Goal: Information Seeking & Learning: Learn about a topic

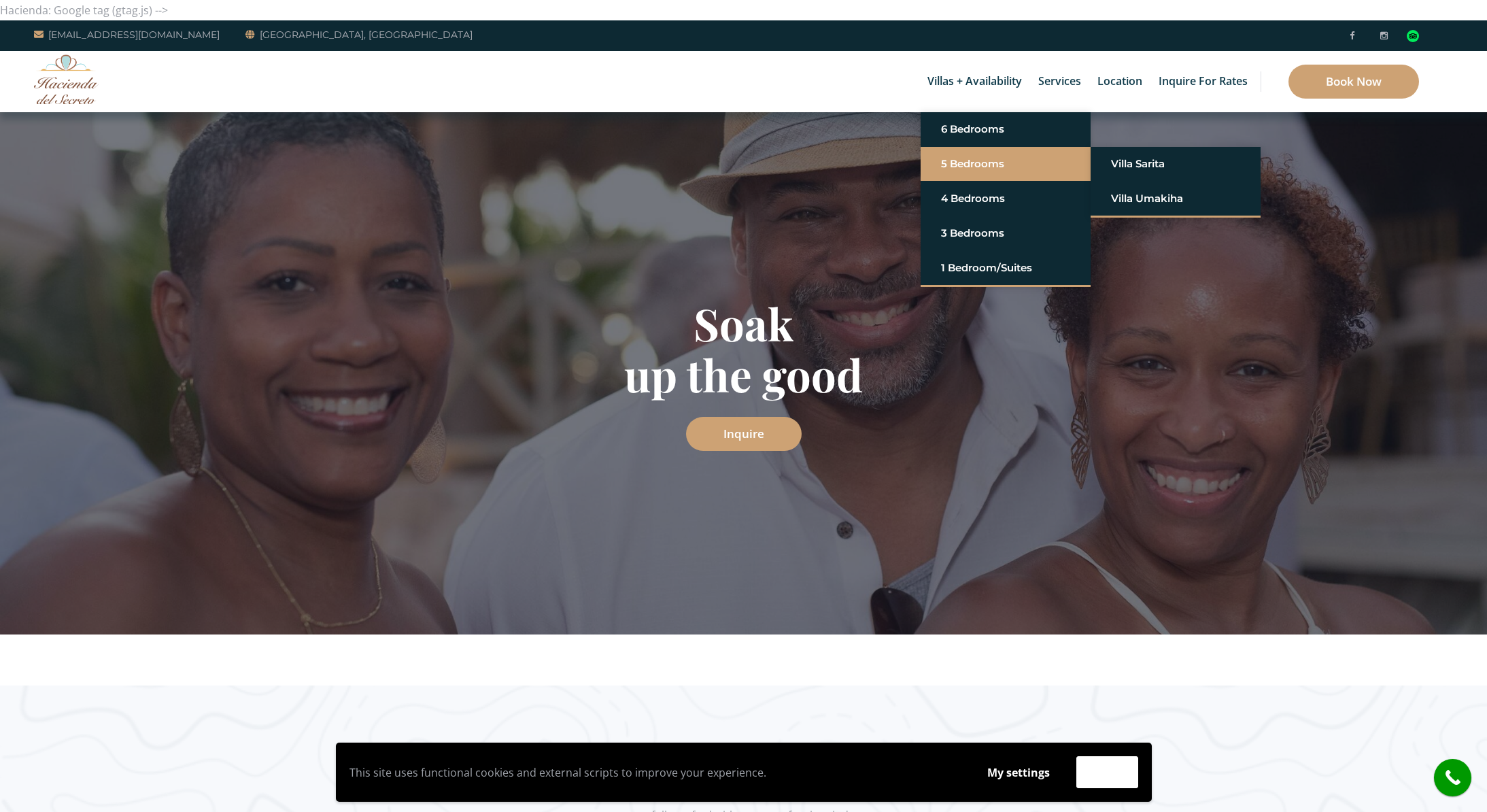
scroll to position [3, 0]
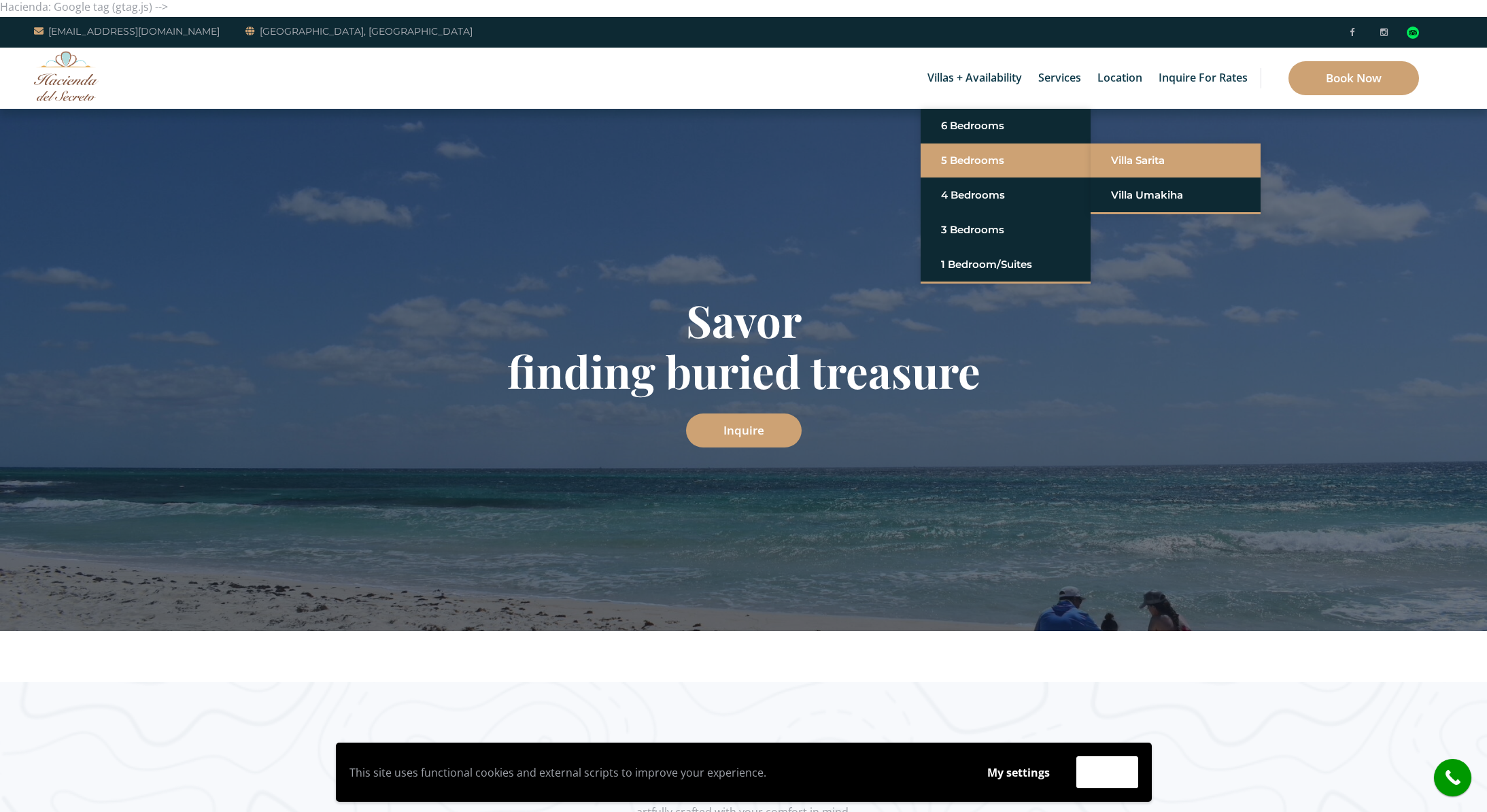
click at [1145, 158] on link "Villa Sarita" at bounding box center [1175, 161] width 129 height 25
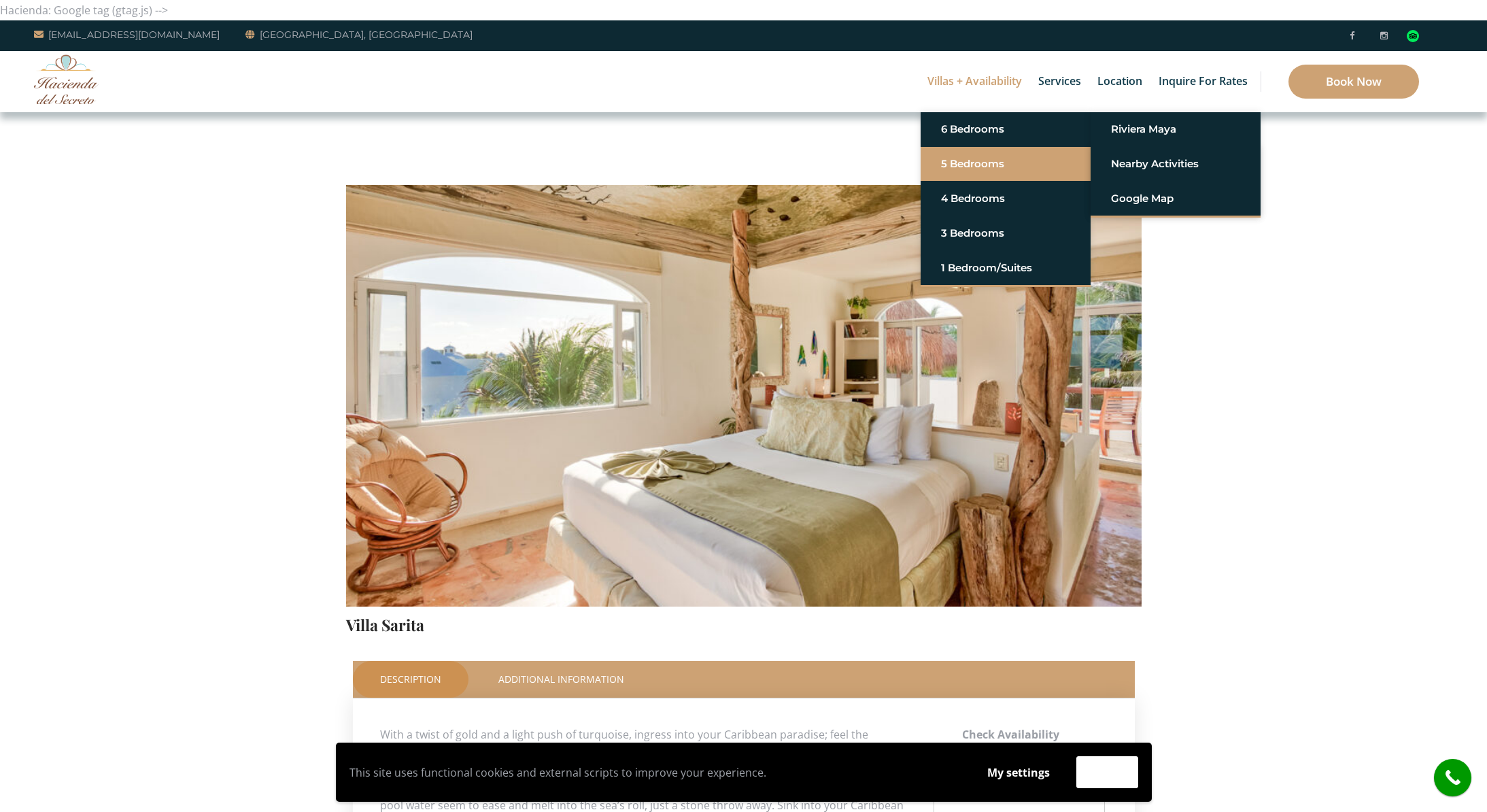
click at [993, 162] on link "5 Bedrooms" at bounding box center [1006, 164] width 129 height 25
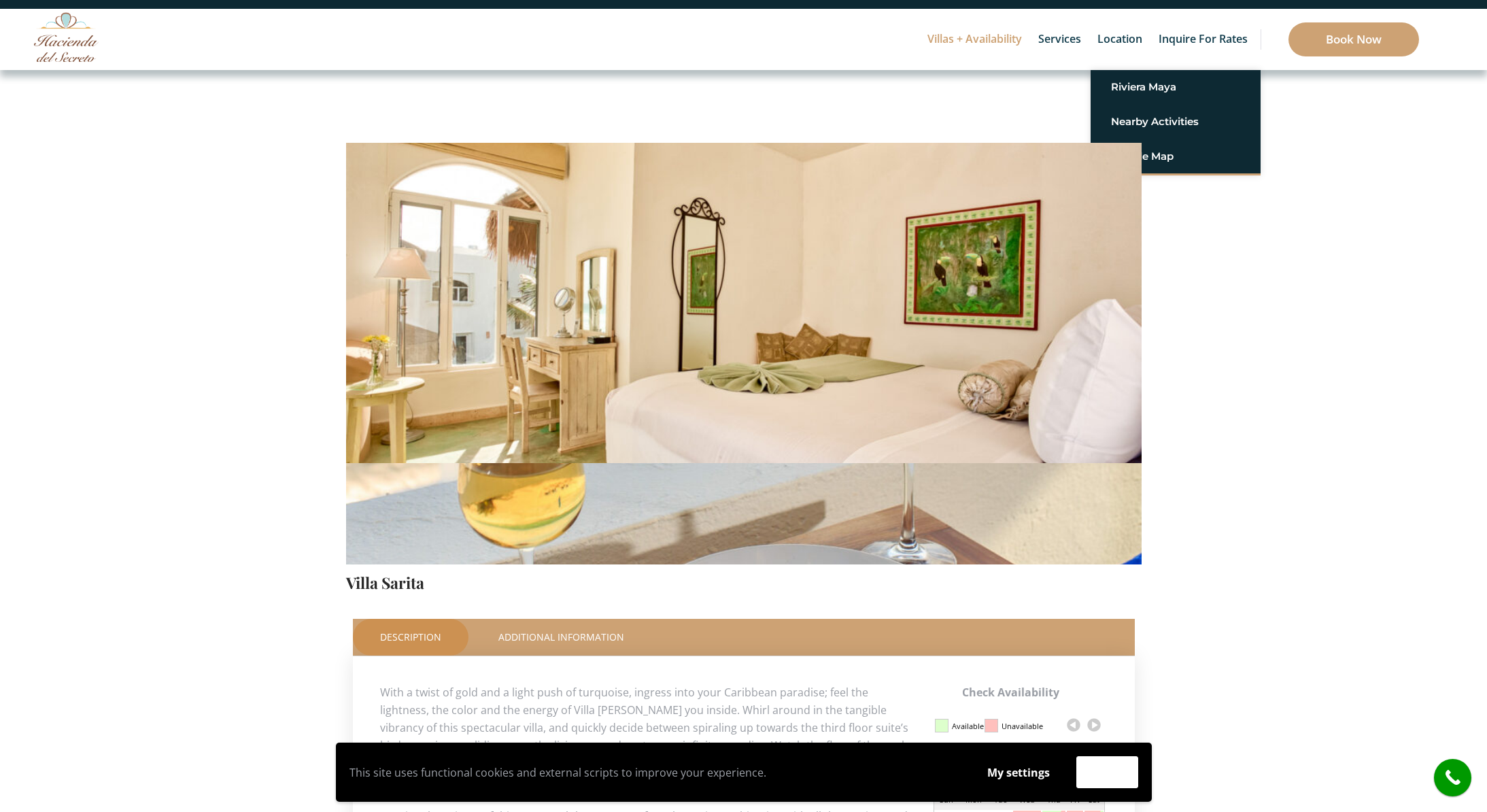
scroll to position [19, 0]
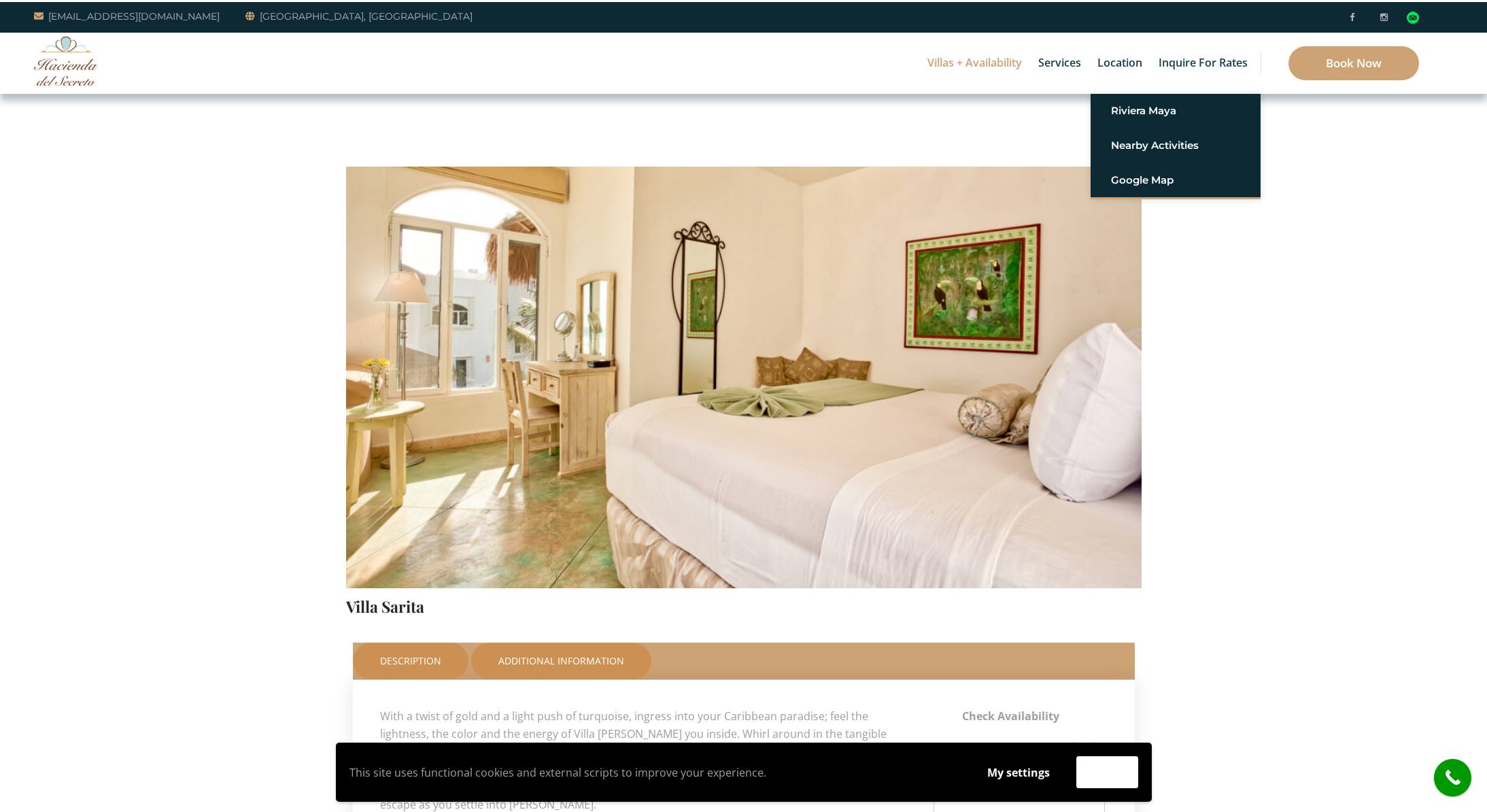
click at [542, 657] on link "Additional Information" at bounding box center [561, 660] width 180 height 36
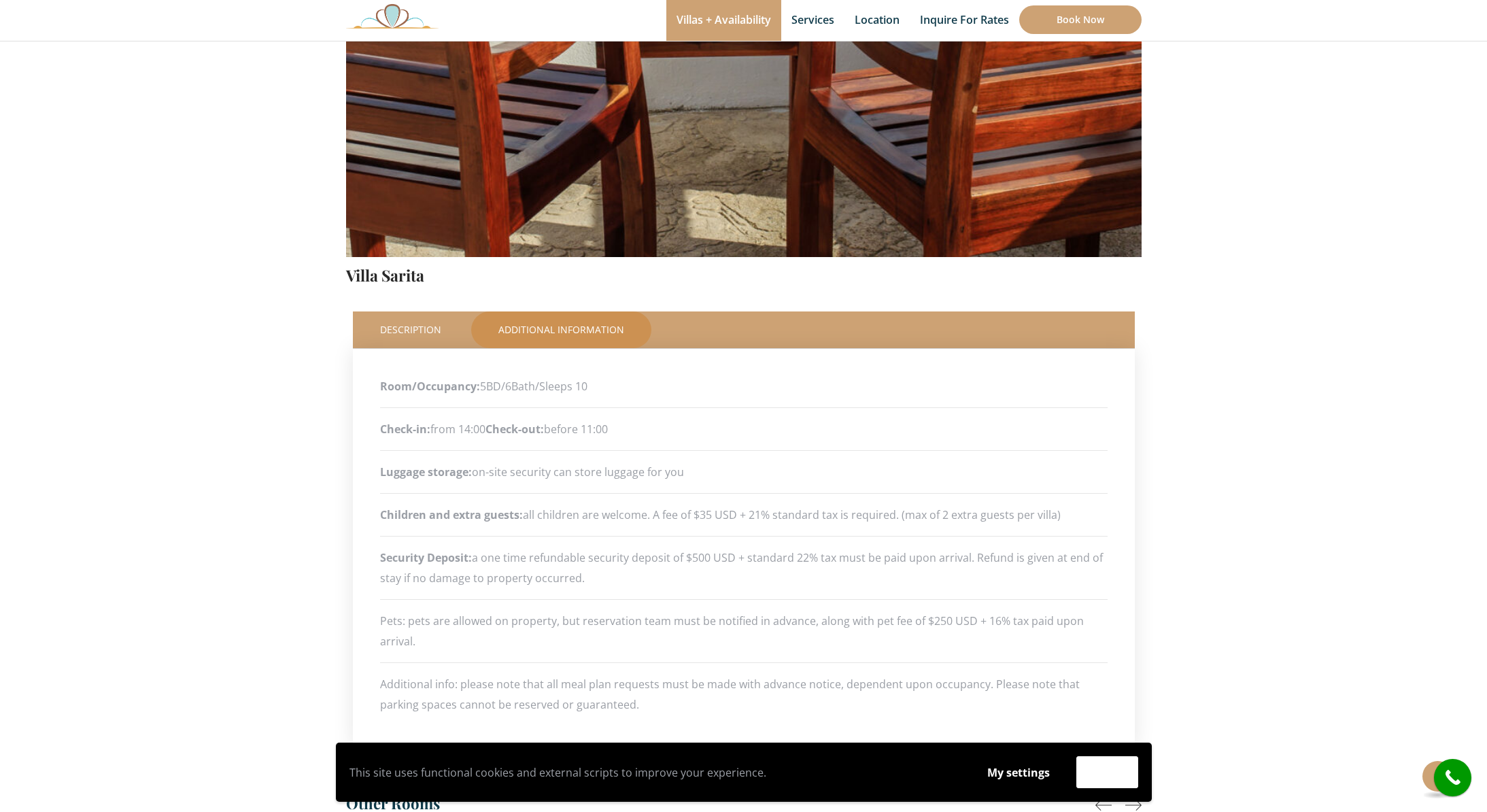
scroll to position [631, 0]
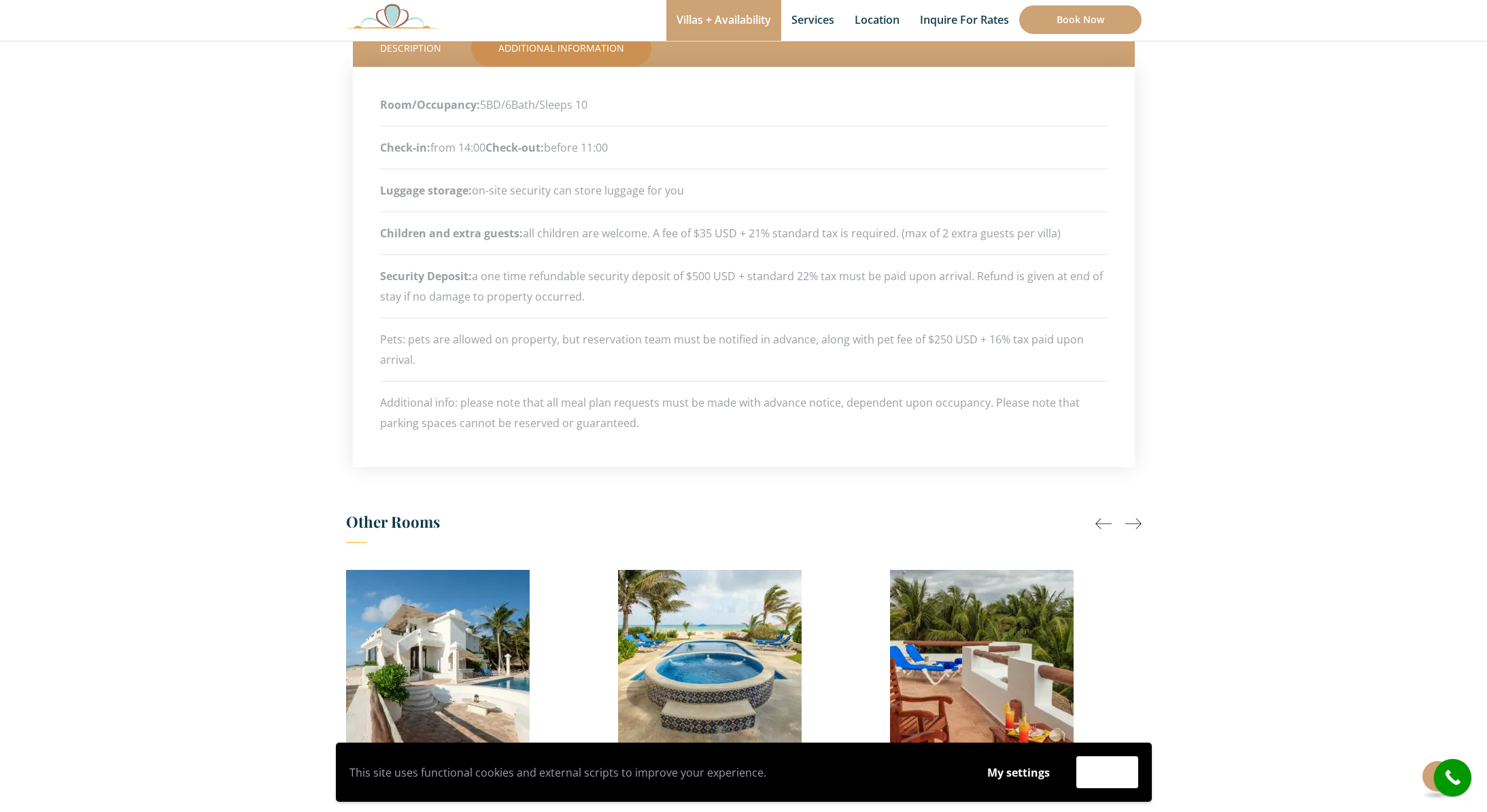
click at [1137, 520] on div at bounding box center [1133, 523] width 16 height 16
click at [1140, 520] on div at bounding box center [1133, 523] width 16 height 16
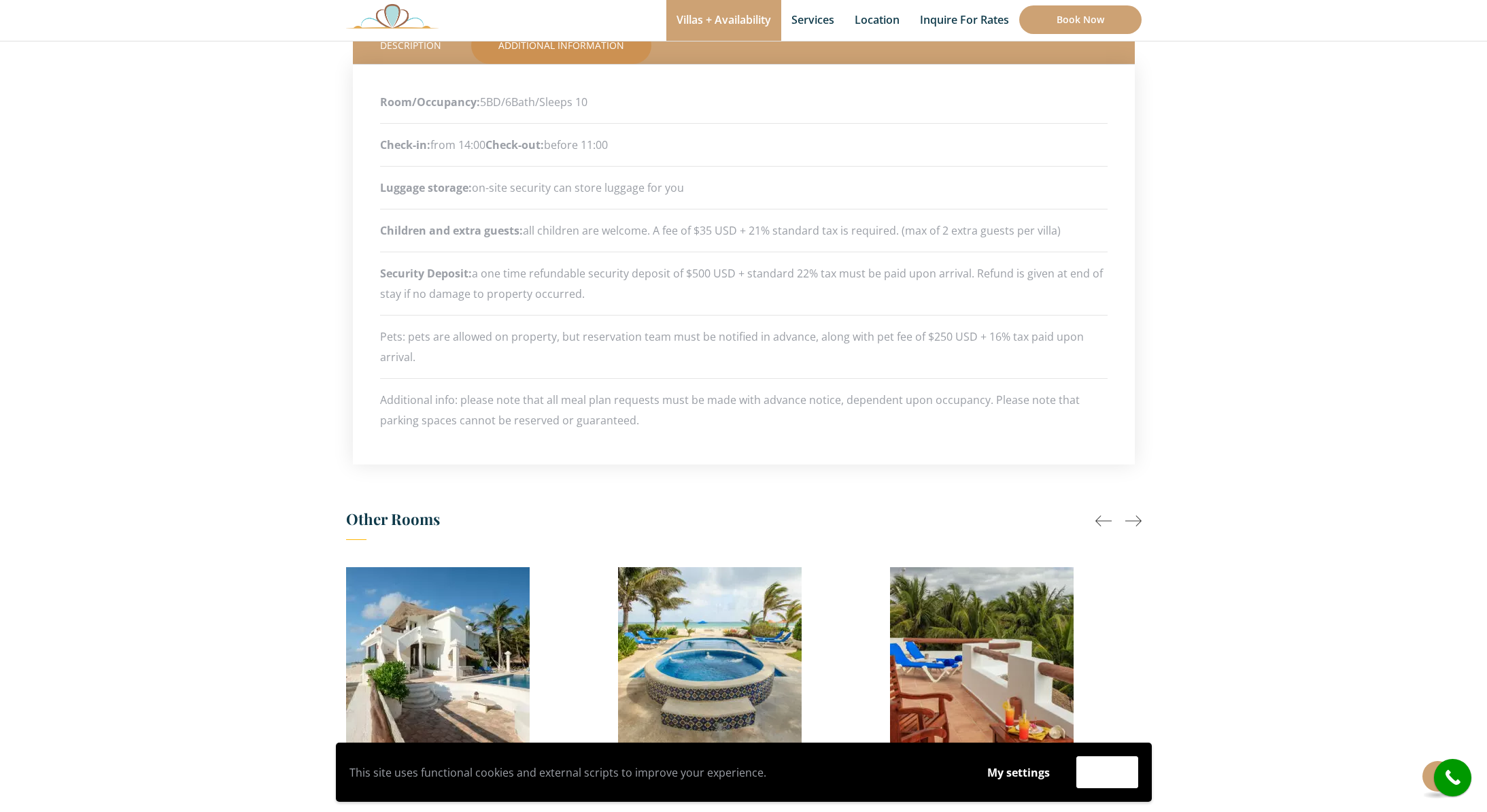
click at [1099, 520] on div at bounding box center [1103, 520] width 16 height 16
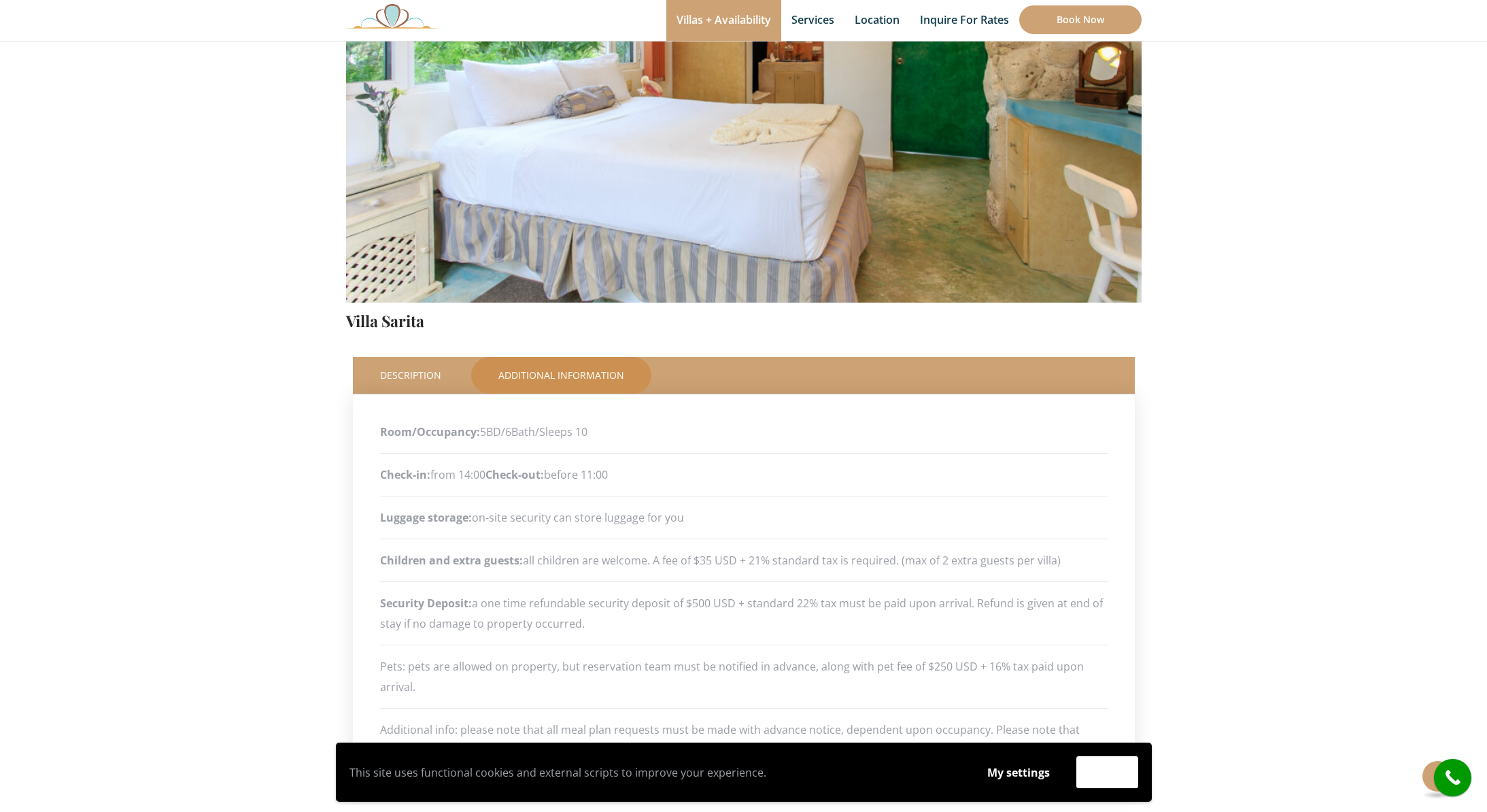
scroll to position [0, 0]
